Goal: Task Accomplishment & Management: Complete application form

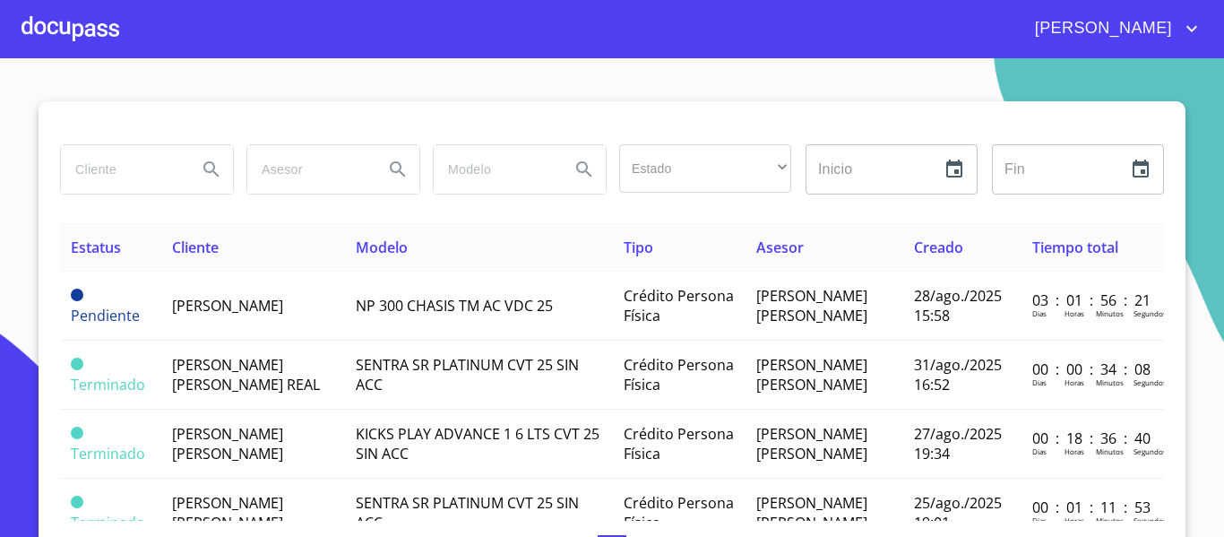
click at [99, 37] on div at bounding box center [71, 28] width 98 height 57
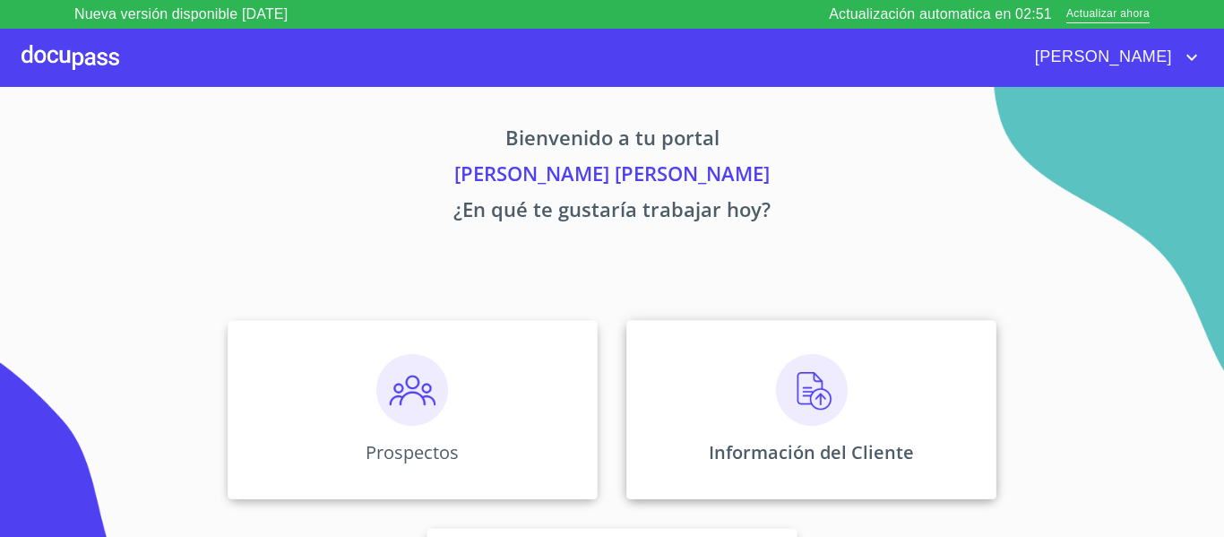
click at [802, 374] on img at bounding box center [812, 390] width 72 height 72
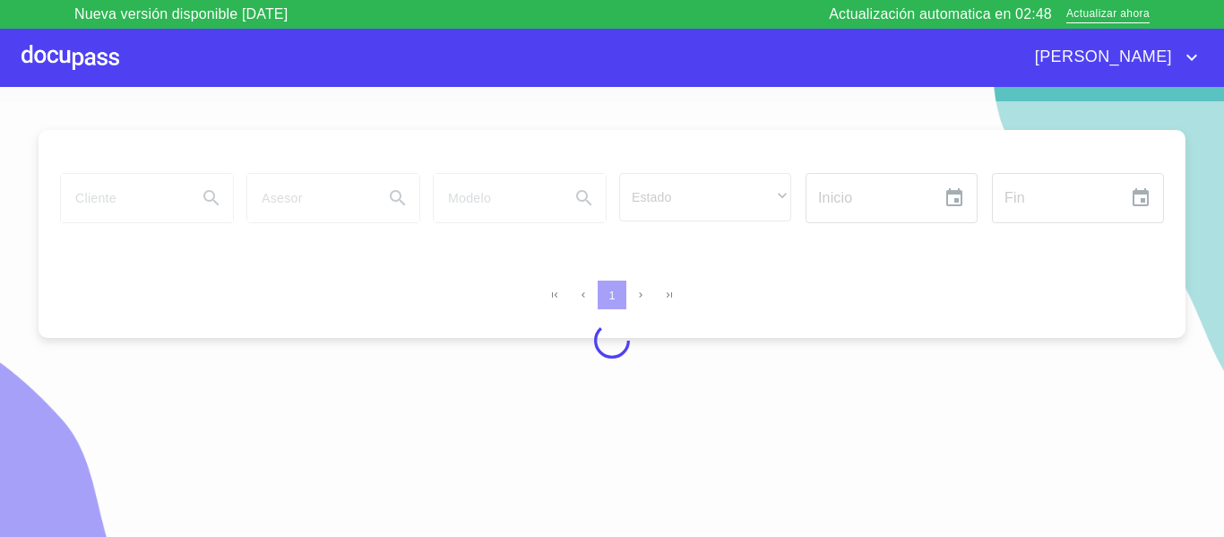
scroll to position [22, 0]
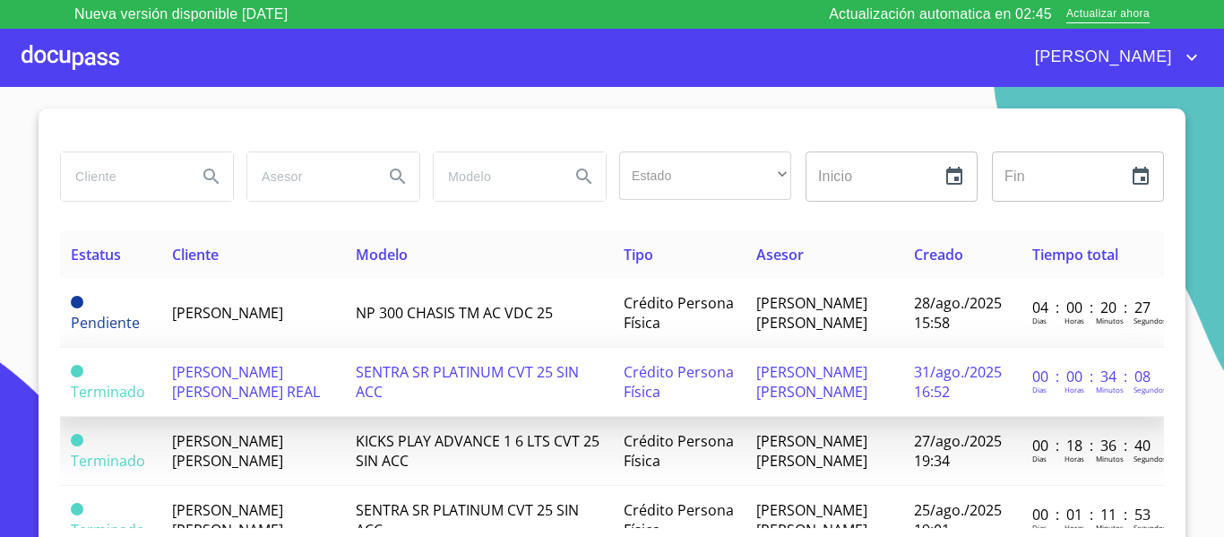
click at [215, 401] on span "[PERSON_NAME] [PERSON_NAME] REAL" at bounding box center [246, 381] width 148 height 39
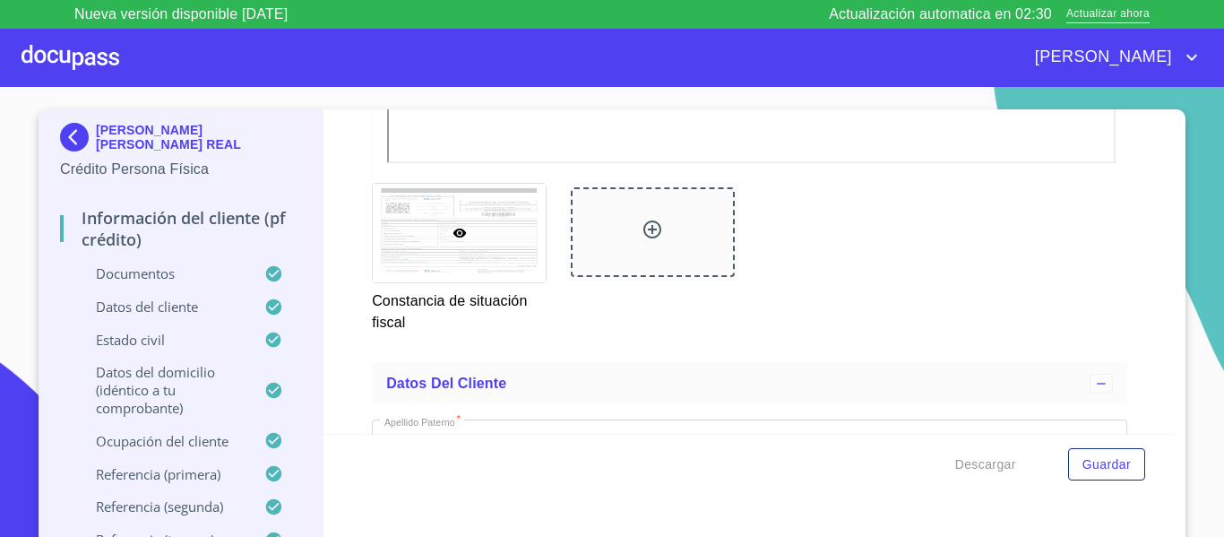
scroll to position [4945, 0]
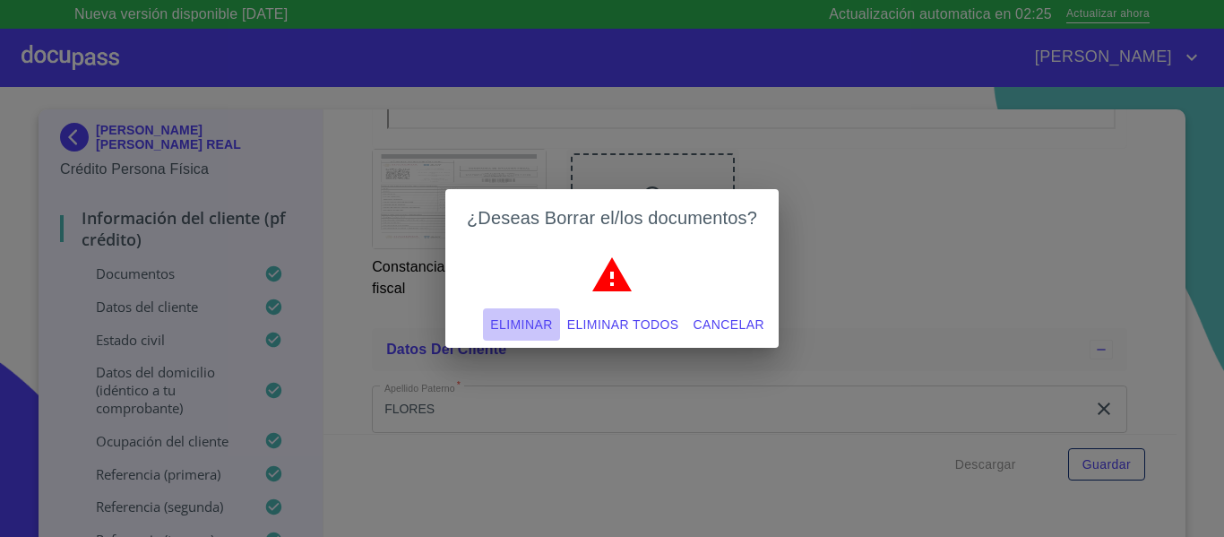
click at [511, 329] on span "Eliminar" at bounding box center [521, 325] width 62 height 22
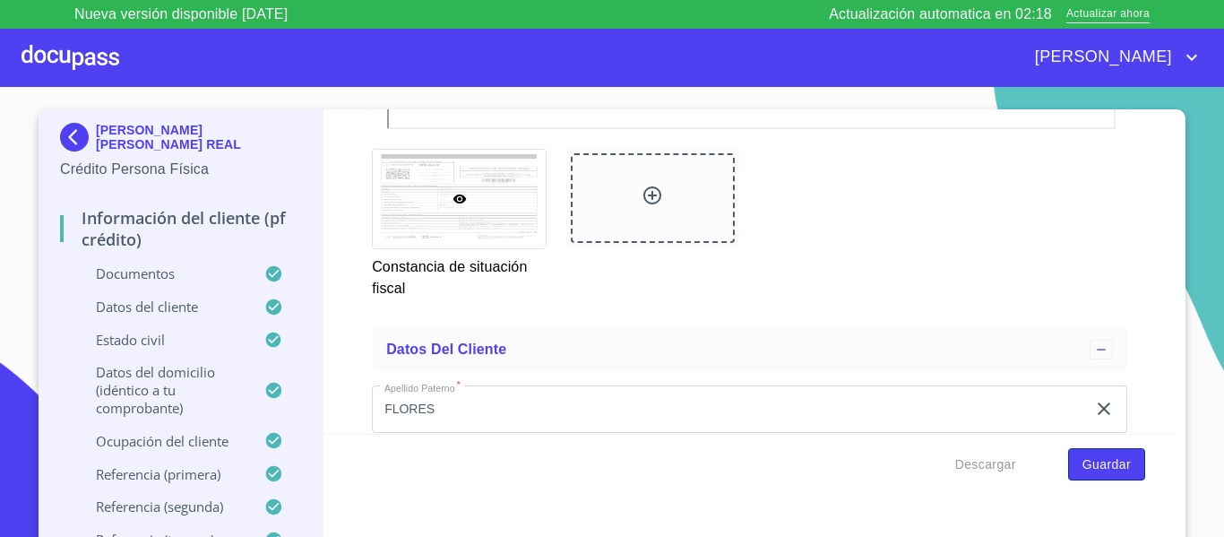
click at [1103, 458] on span "Guardar" at bounding box center [1106, 464] width 48 height 22
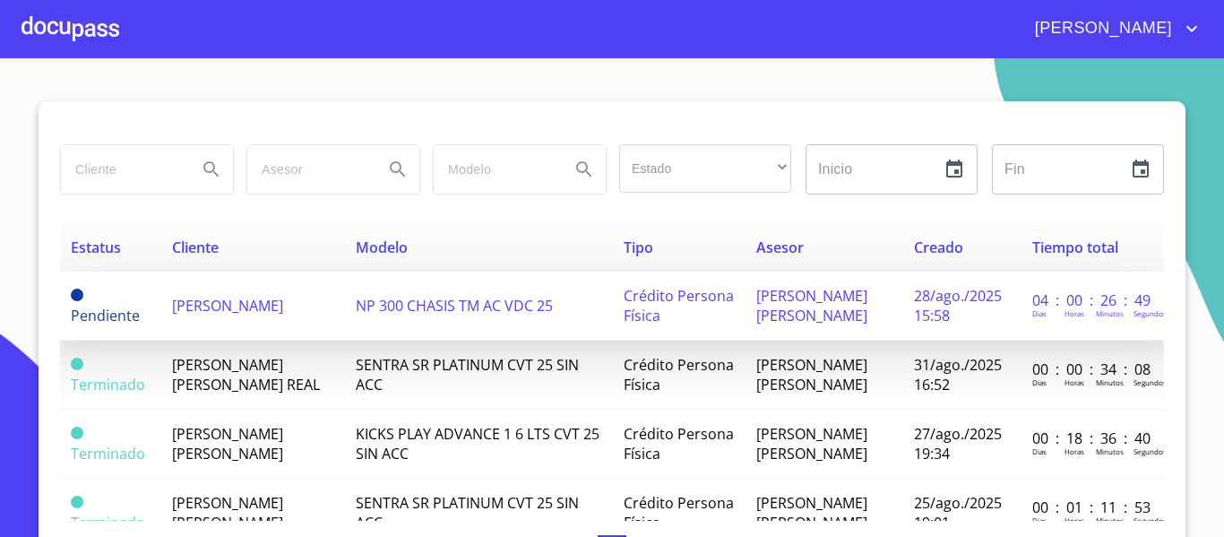
click at [1104, 321] on div "Dias Horas Minutos Segundos" at bounding box center [1092, 311] width 121 height 20
drag, startPoint x: 377, startPoint y: 333, endPoint x: 1116, endPoint y: 322, distance: 739.2
click at [1133, 318] on p "Segundos" at bounding box center [1149, 313] width 33 height 10
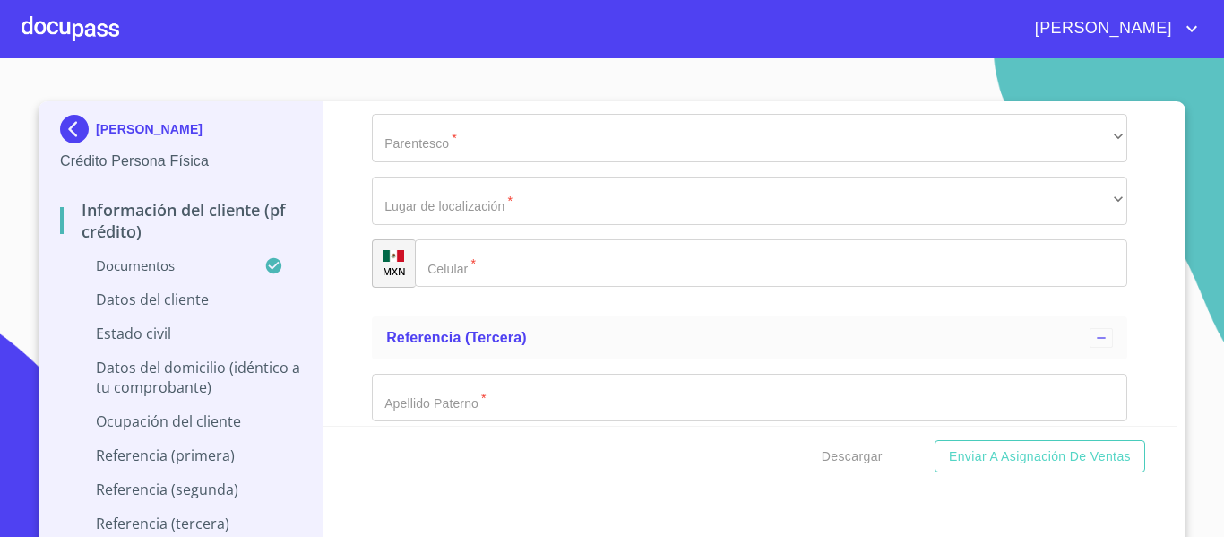
scroll to position [10259, 0]
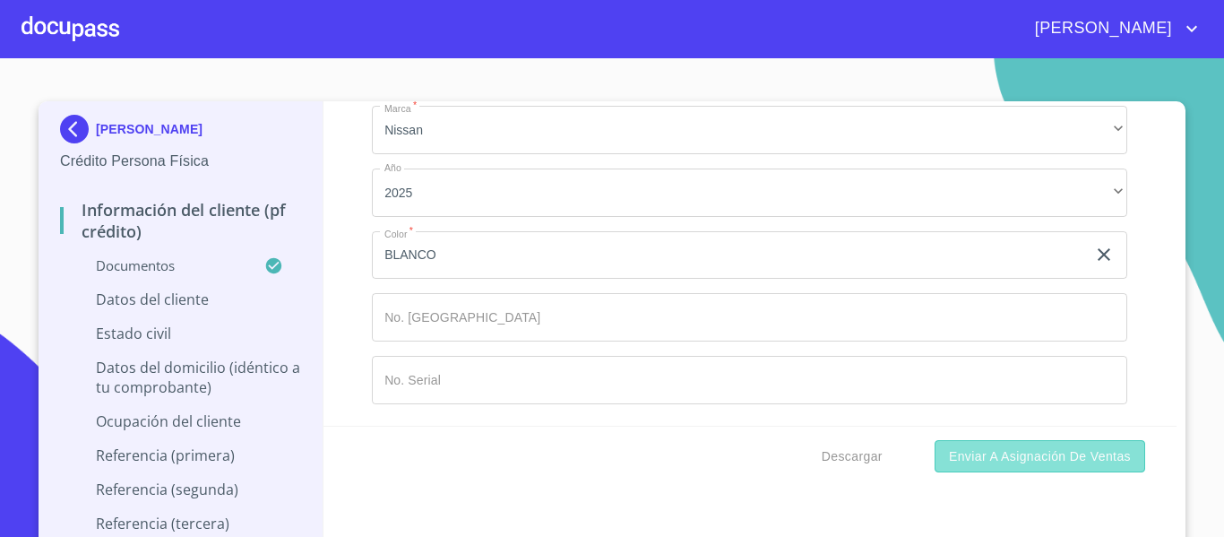
click at [1023, 461] on span "Enviar a Asignación de Ventas" at bounding box center [1040, 456] width 182 height 22
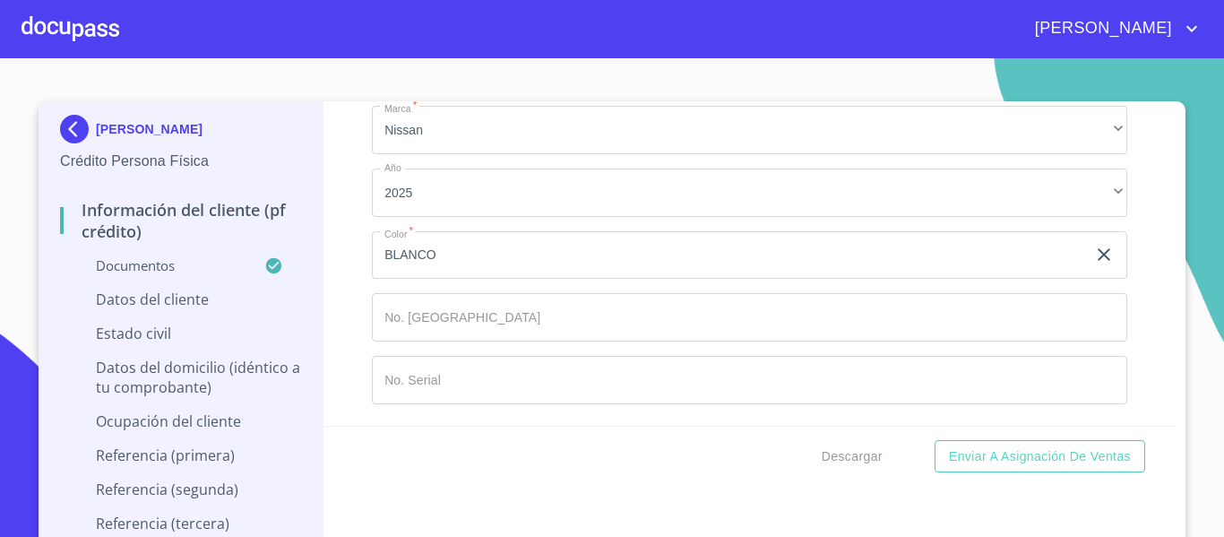
click at [1174, 104] on div "BENITO QUIROZ CORTES Crédito Persona Física Información del cliente (PF crédito…" at bounding box center [612, 329] width 1147 height 456
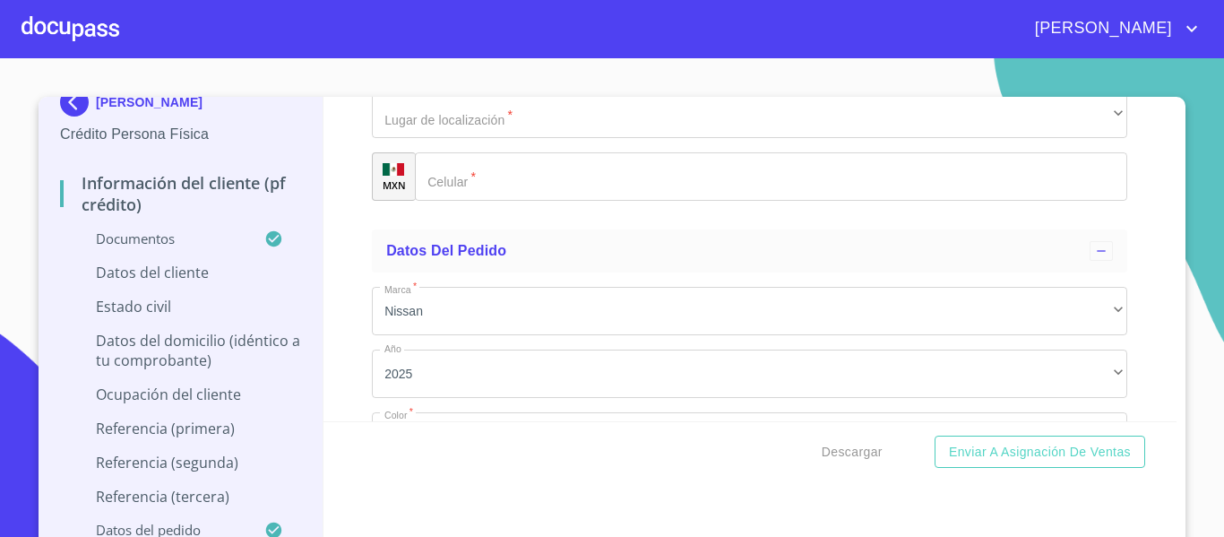
scroll to position [0, 0]
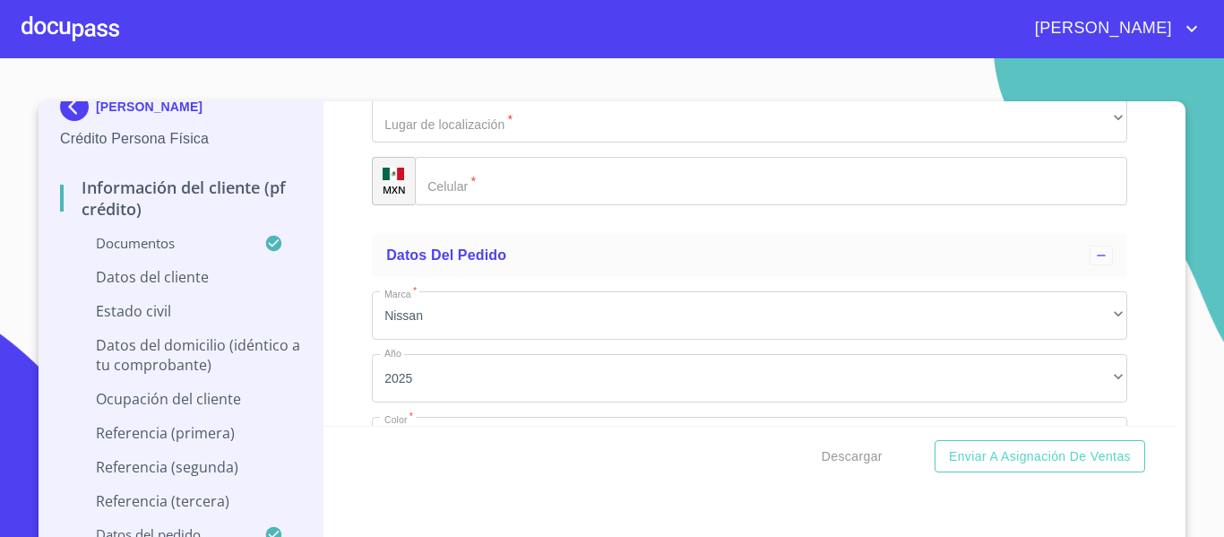
click at [1191, 45] on div "[PERSON_NAME]" at bounding box center [612, 28] width 1224 height 57
click at [1184, 10] on div "[PERSON_NAME]" at bounding box center [612, 28] width 1224 height 57
click at [1192, 34] on icon "account of current user" at bounding box center [1192, 29] width 22 height 22
click at [1192, 34] on li "Salir" at bounding box center [1173, 38] width 58 height 32
